Goal: Information Seeking & Learning: Learn about a topic

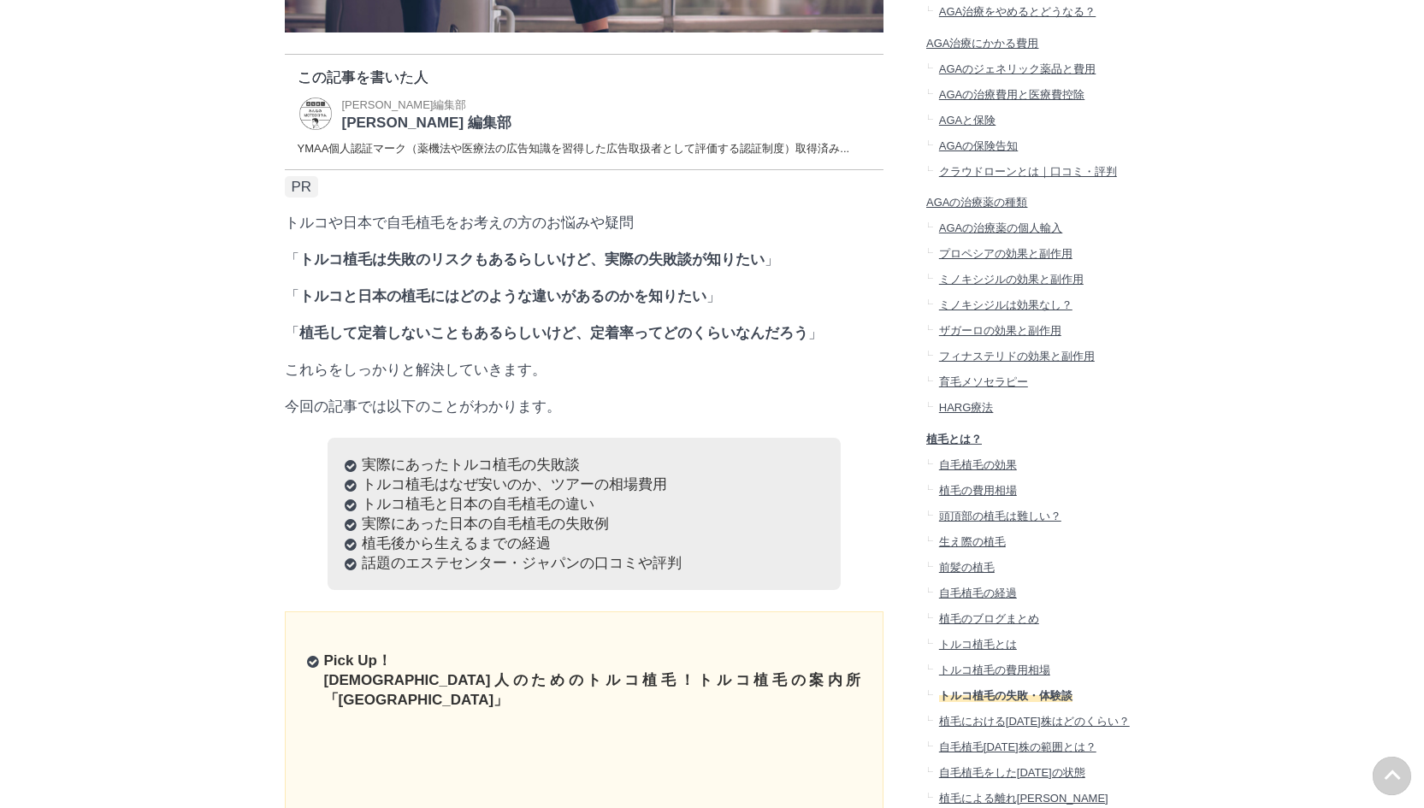
scroll to position [58577, 84649]
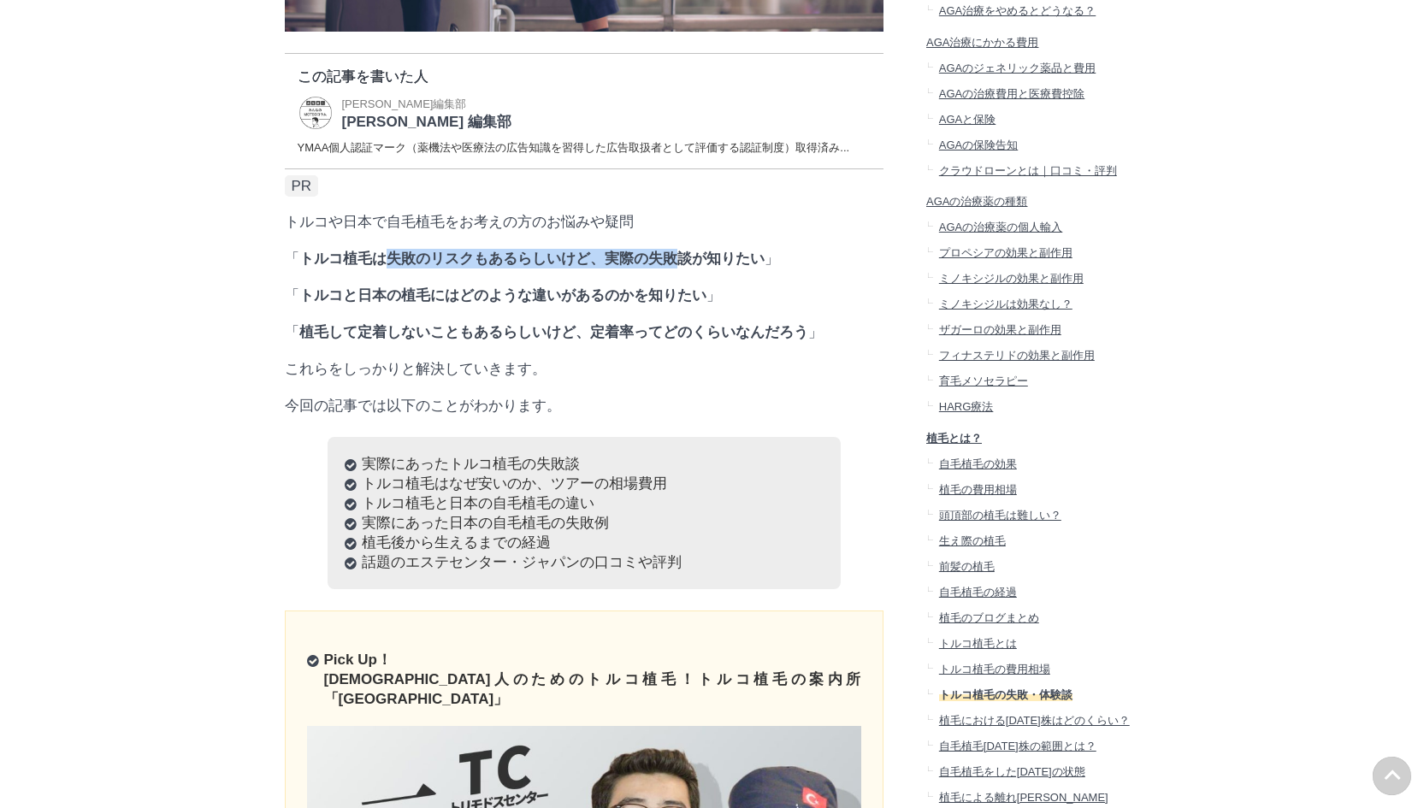
drag, startPoint x: 483, startPoint y: 293, endPoint x: 688, endPoint y: 299, distance: 205.3
click at [681, 268] on p "「 トルコ植毛は失敗のリスクもあるらしいけど、実際の失敗談が知りたい 」" at bounding box center [584, 259] width 599 height 20
click at [740, 267] on strong "トルコ植毛は失敗のリスクもあるらしいけど、実際の失敗談が知りたい" at bounding box center [531, 259] width 465 height 16
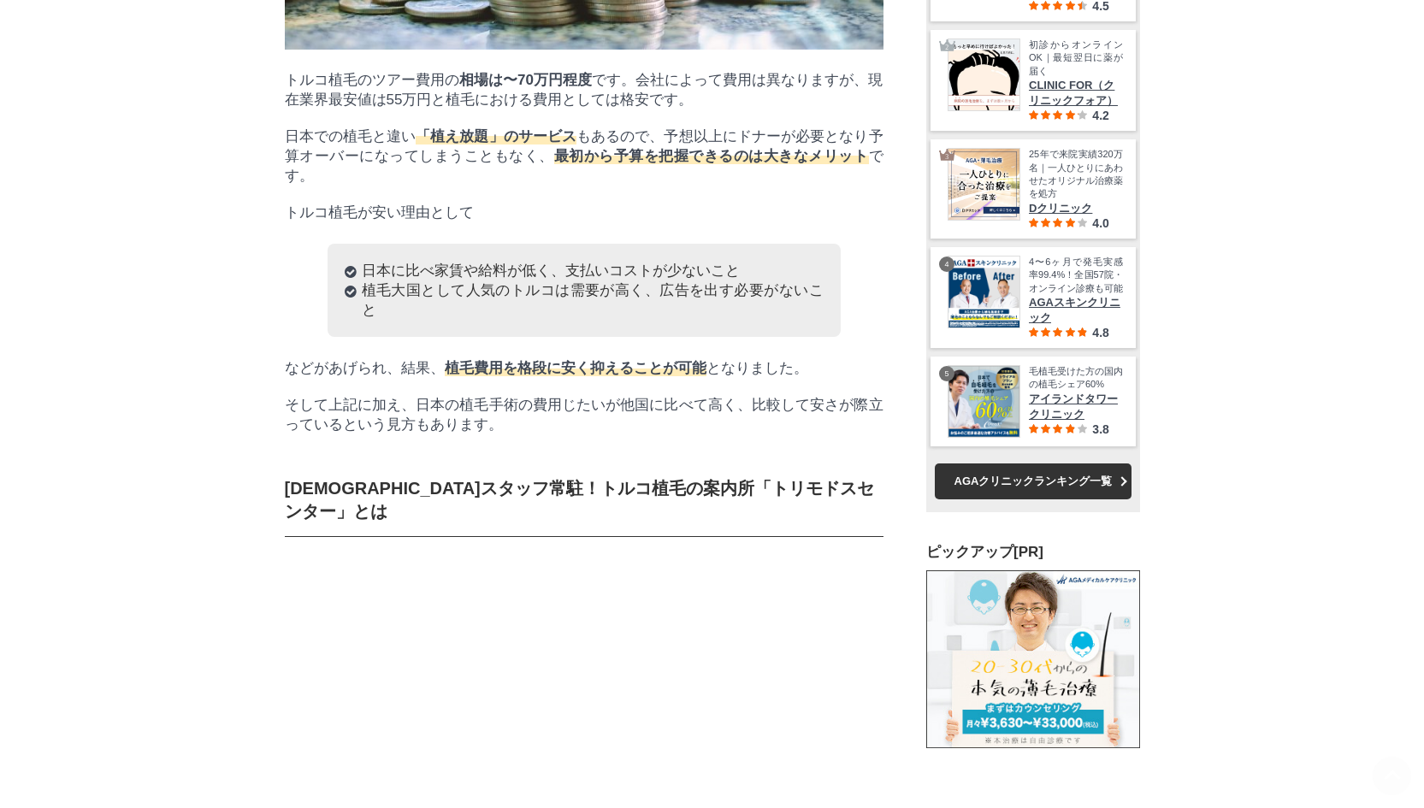
scroll to position [7781, 0]
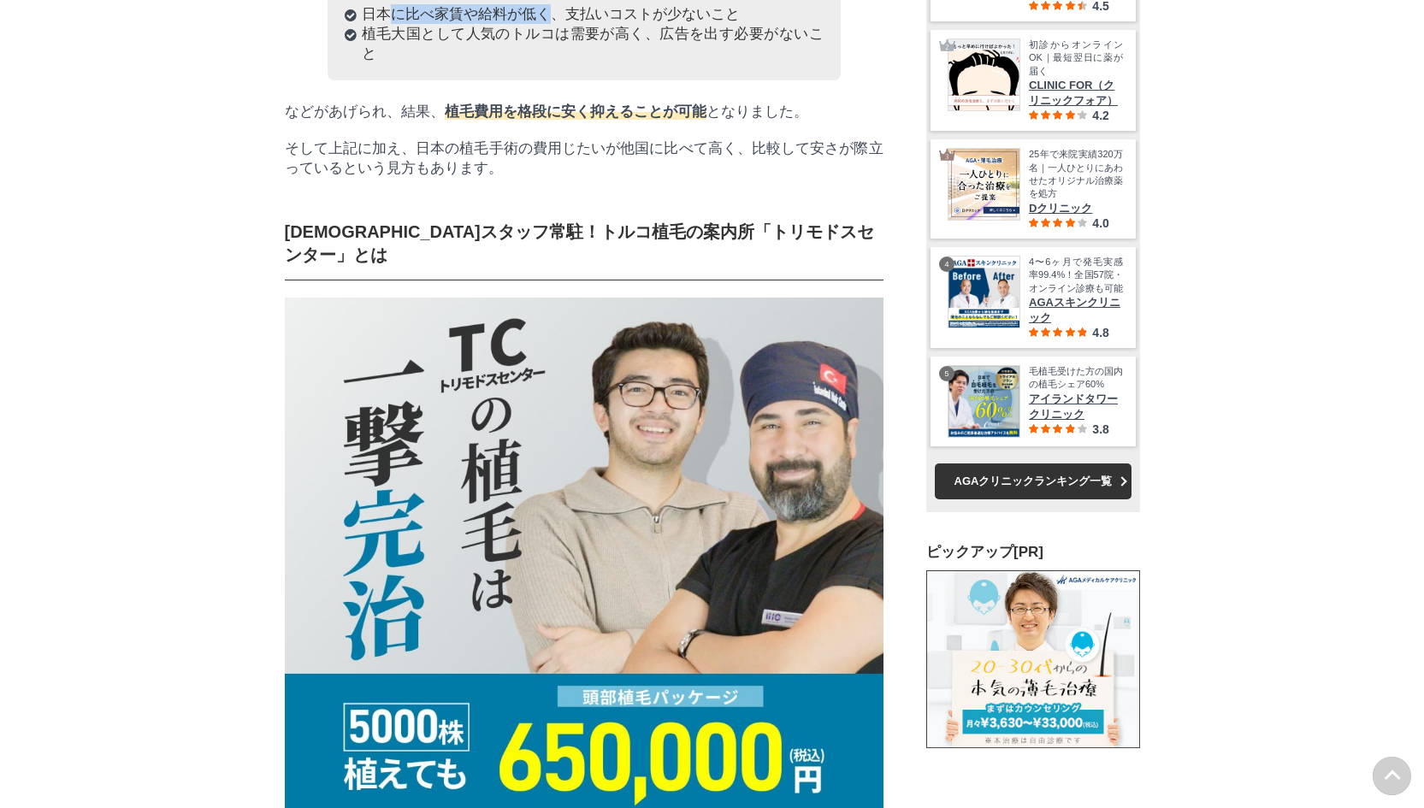
drag, startPoint x: 371, startPoint y: 310, endPoint x: 545, endPoint y: 309, distance: 173.6
click at [538, 24] on li "日本に比べ家賃や給料が低く、支払いコストが少ないこと" at bounding box center [584, 14] width 479 height 20
click at [583, 24] on li "日本に比べ家賃や給料が低く、支払いコストが少ないこと" at bounding box center [584, 14] width 479 height 20
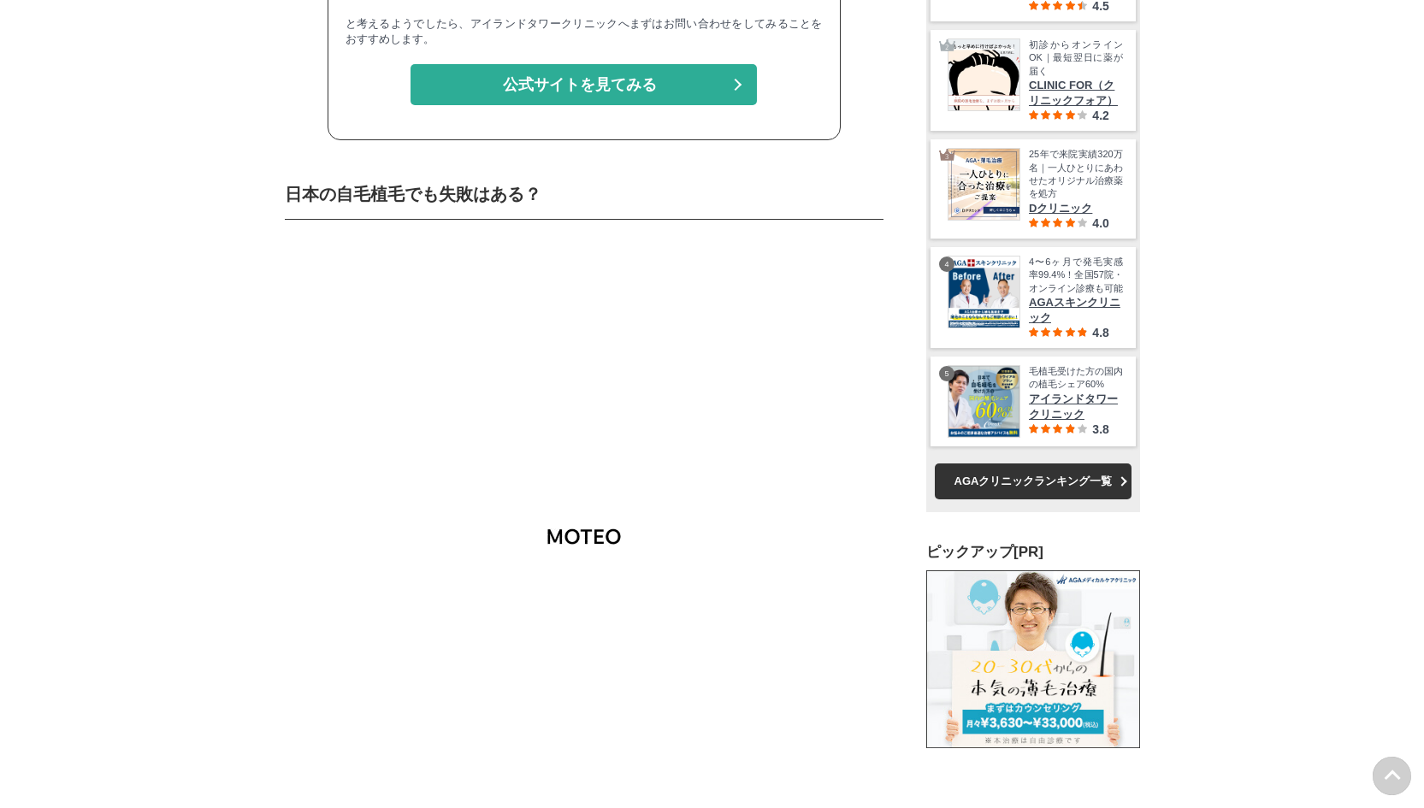
scroll to position [25579, 855]
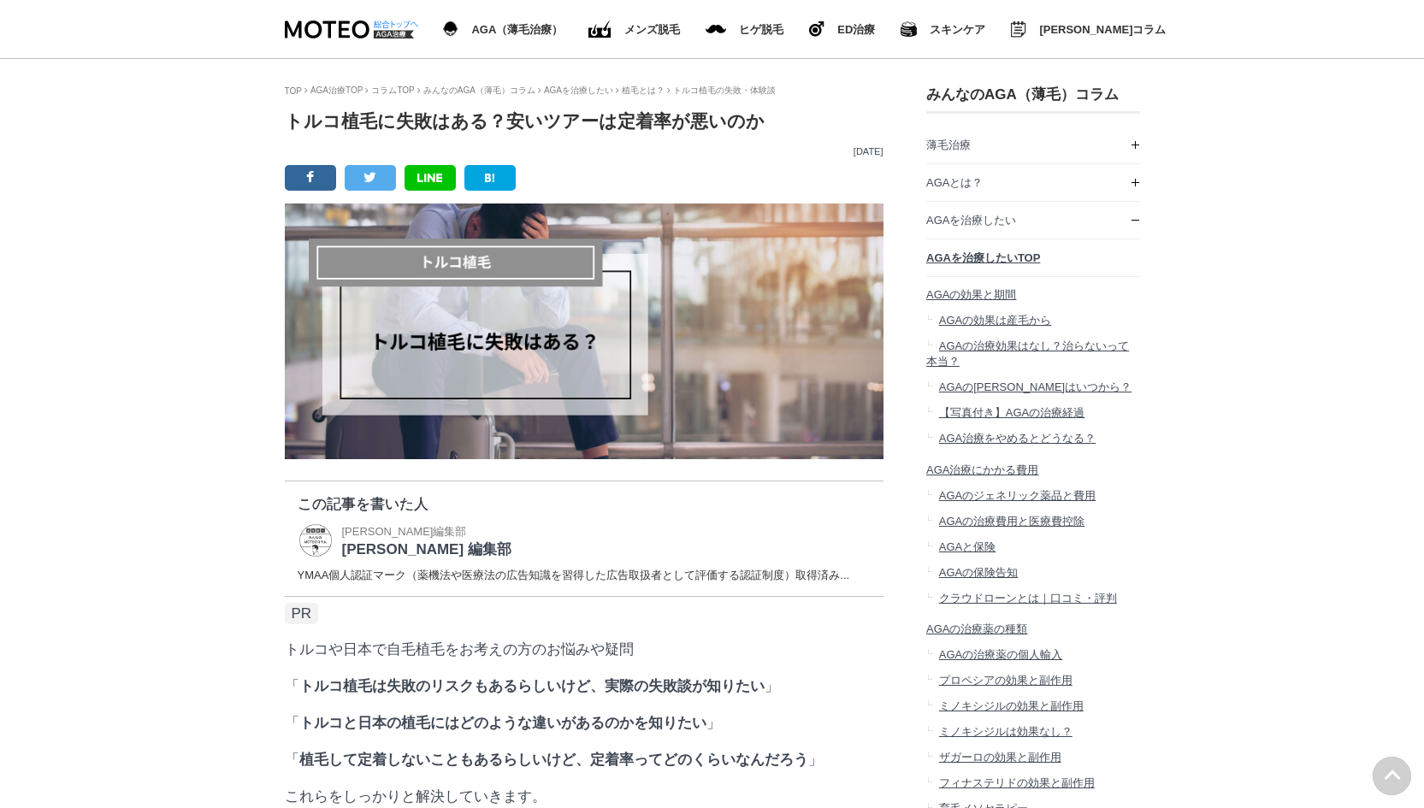
drag, startPoint x: 200, startPoint y: 533, endPoint x: 183, endPoint y: 127, distance: 405.7
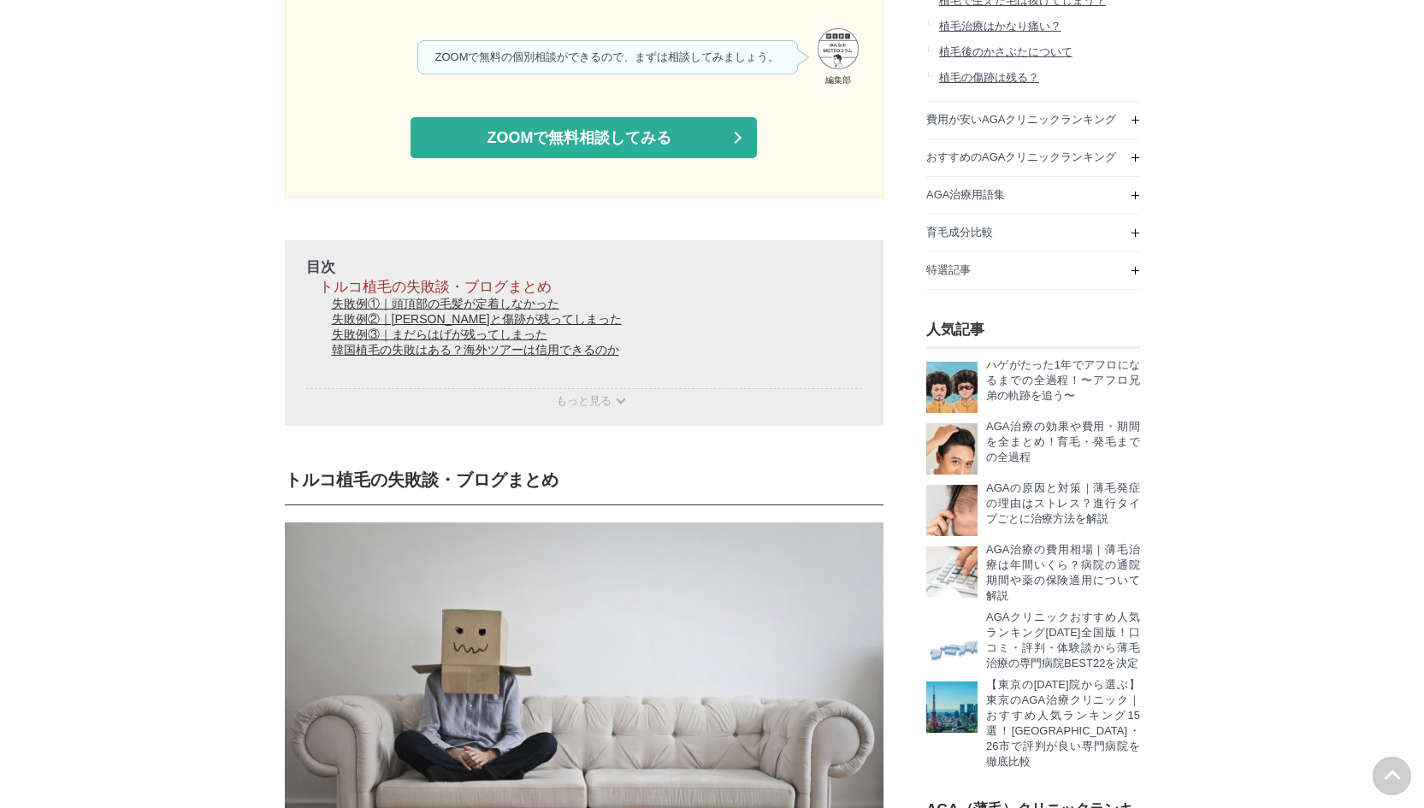
scroll to position [1967, 0]
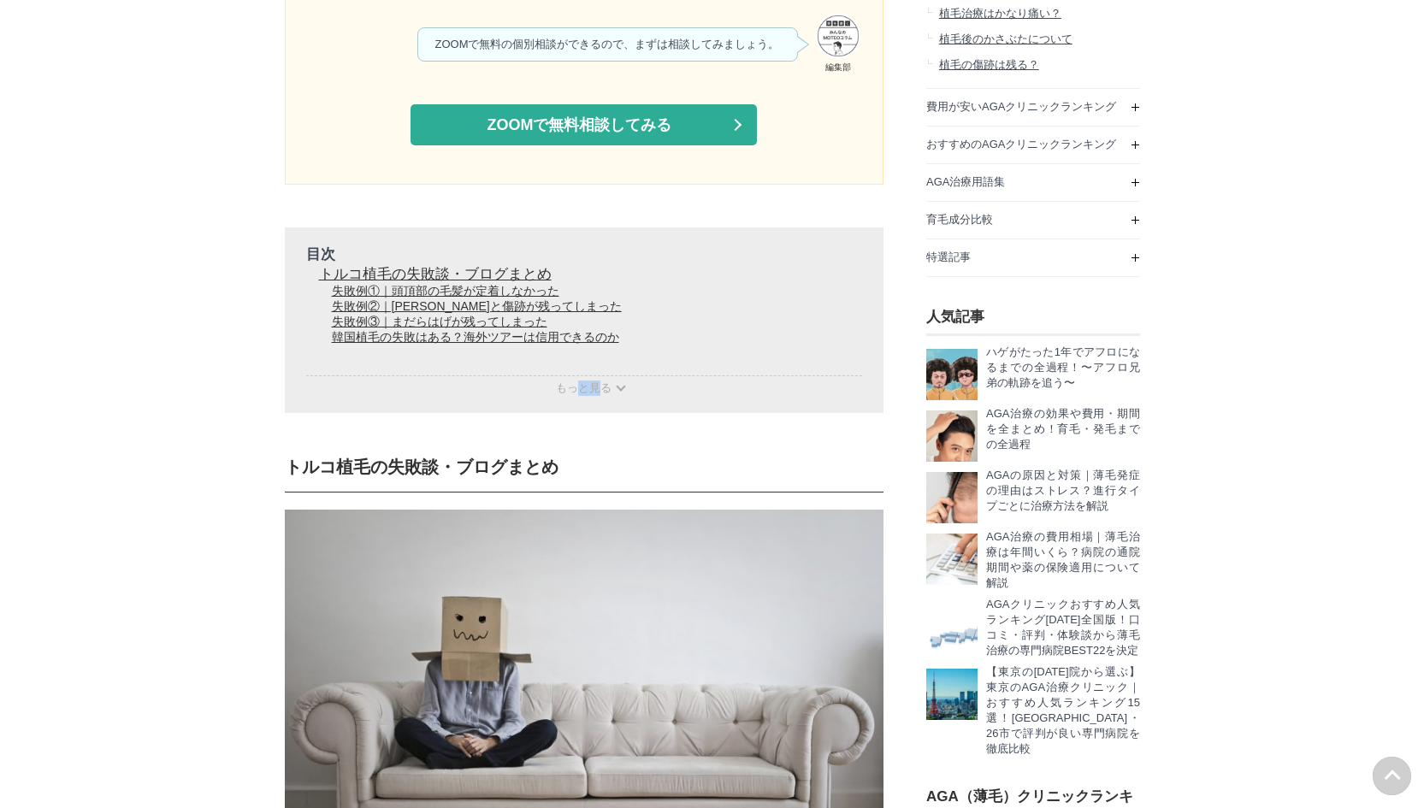
drag, startPoint x: 595, startPoint y: 505, endPoint x: 579, endPoint y: 495, distance: 19.2
click at [579, 396] on p "もっと見る" at bounding box center [584, 385] width 556 height 21
click at [411, 396] on p "もっと見る" at bounding box center [584, 385] width 556 height 21
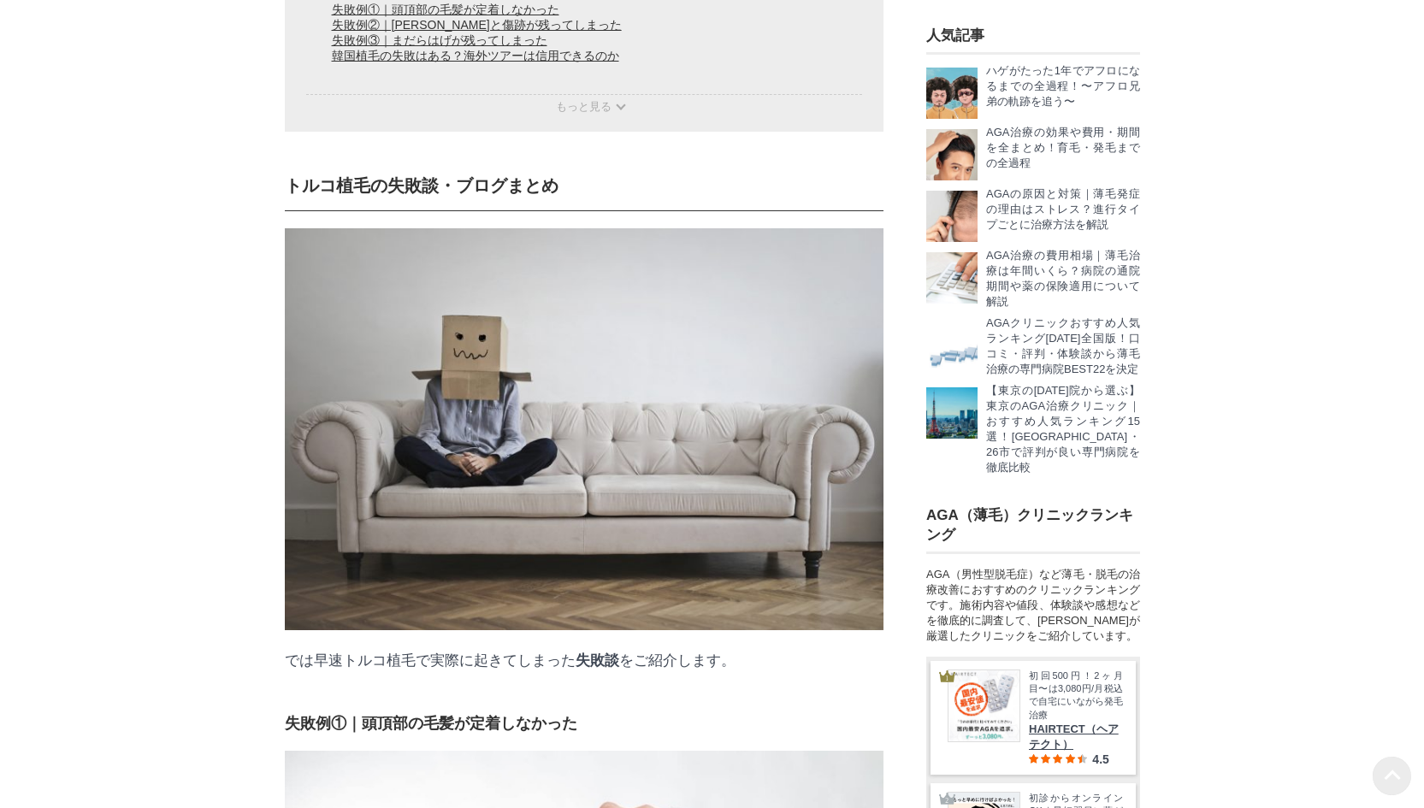
scroll to position [2480, 0]
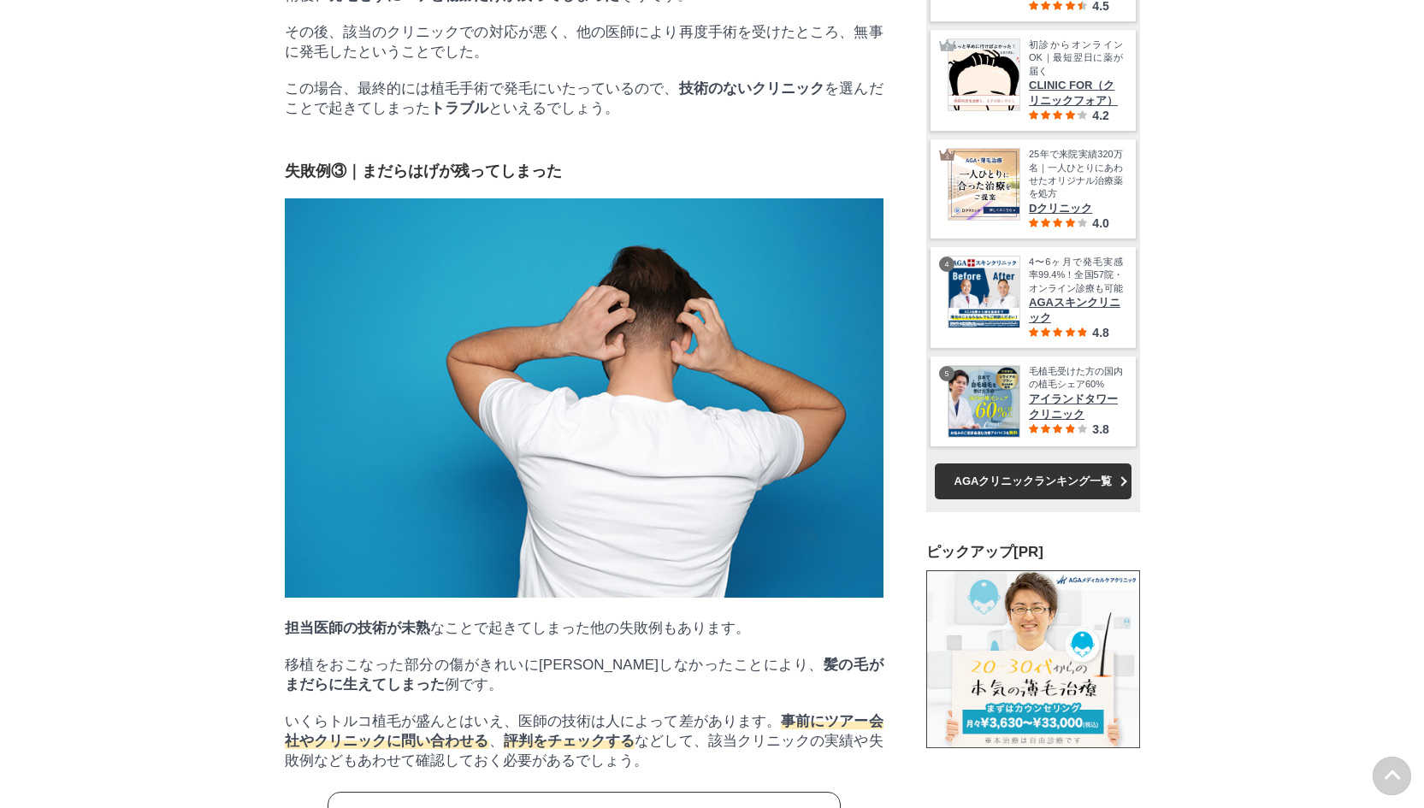
drag, startPoint x: 162, startPoint y: 280, endPoint x: 160, endPoint y: 265, distance: 14.8
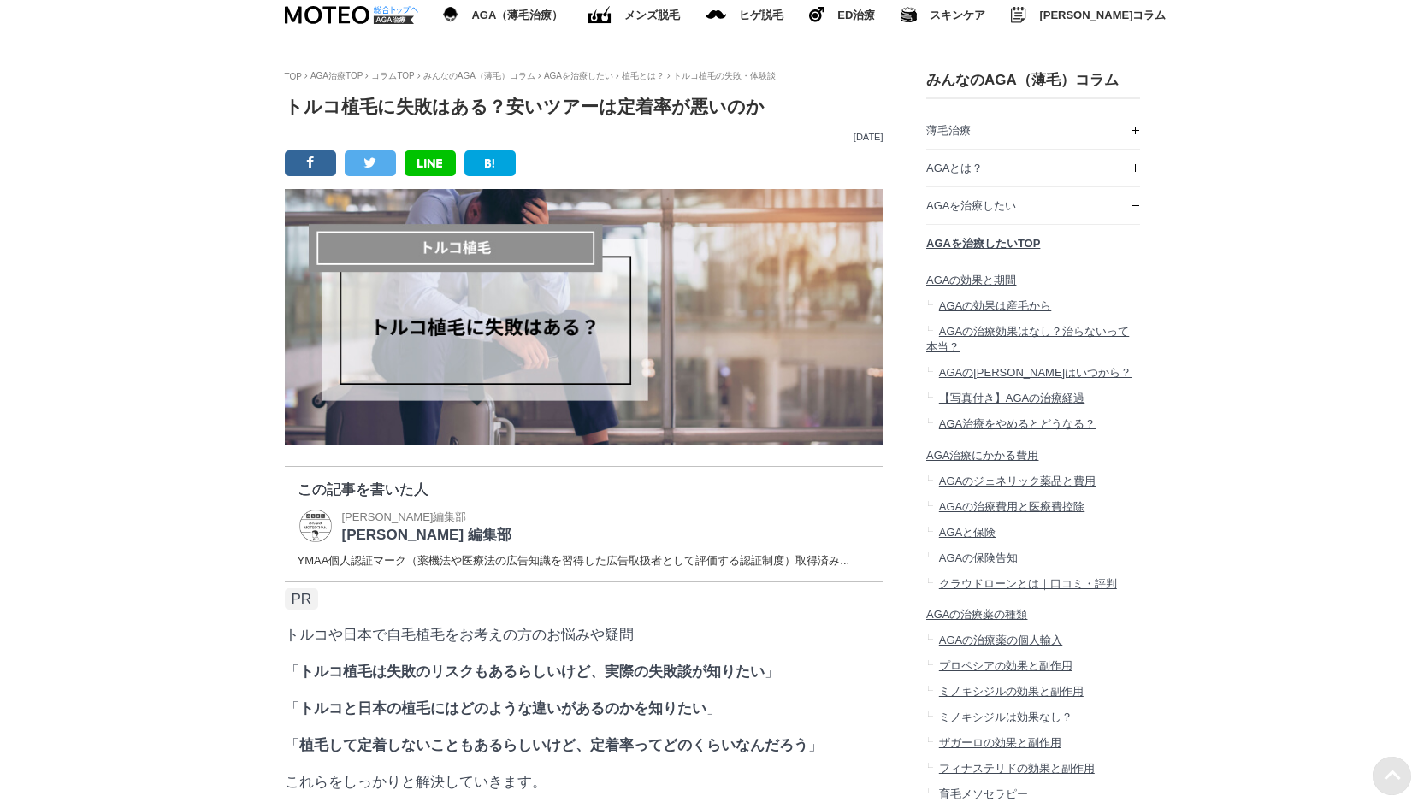
scroll to position [0, 0]
